Goal: Find specific page/section: Find specific page/section

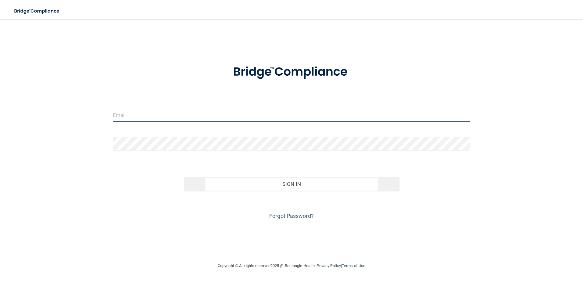
type input "[EMAIL_ADDRESS][DOMAIN_NAME]"
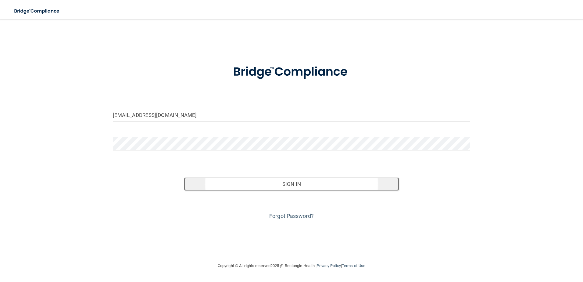
click at [245, 185] on button "Sign In" at bounding box center [291, 183] width 215 height 13
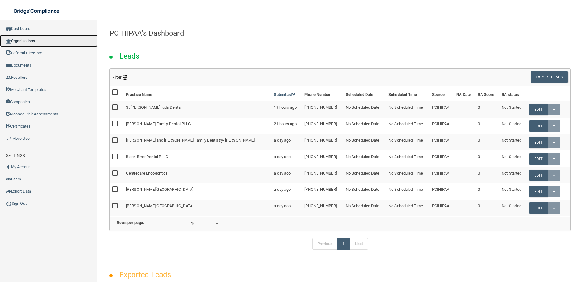
click at [40, 41] on link "Organizations" at bounding box center [49, 41] width 98 height 12
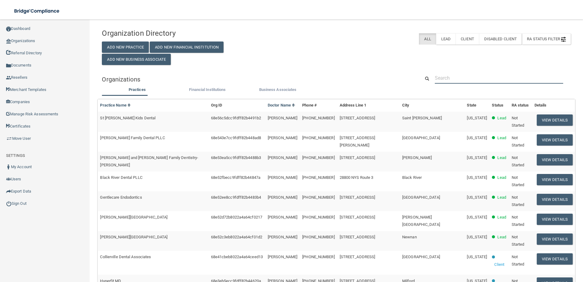
click at [449, 80] on input "text" at bounding box center [499, 77] width 128 height 11
paste input "Oral Surgery Specialists of [US_STATE]"
type input "Oral Surgery Specialists of [US_STATE]"
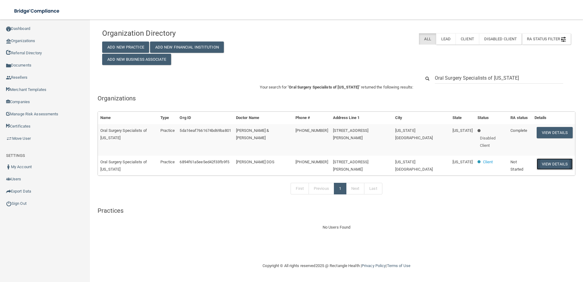
click at [564, 158] on button "View Details" at bounding box center [554, 163] width 36 height 11
